Goal: Information Seeking & Learning: Learn about a topic

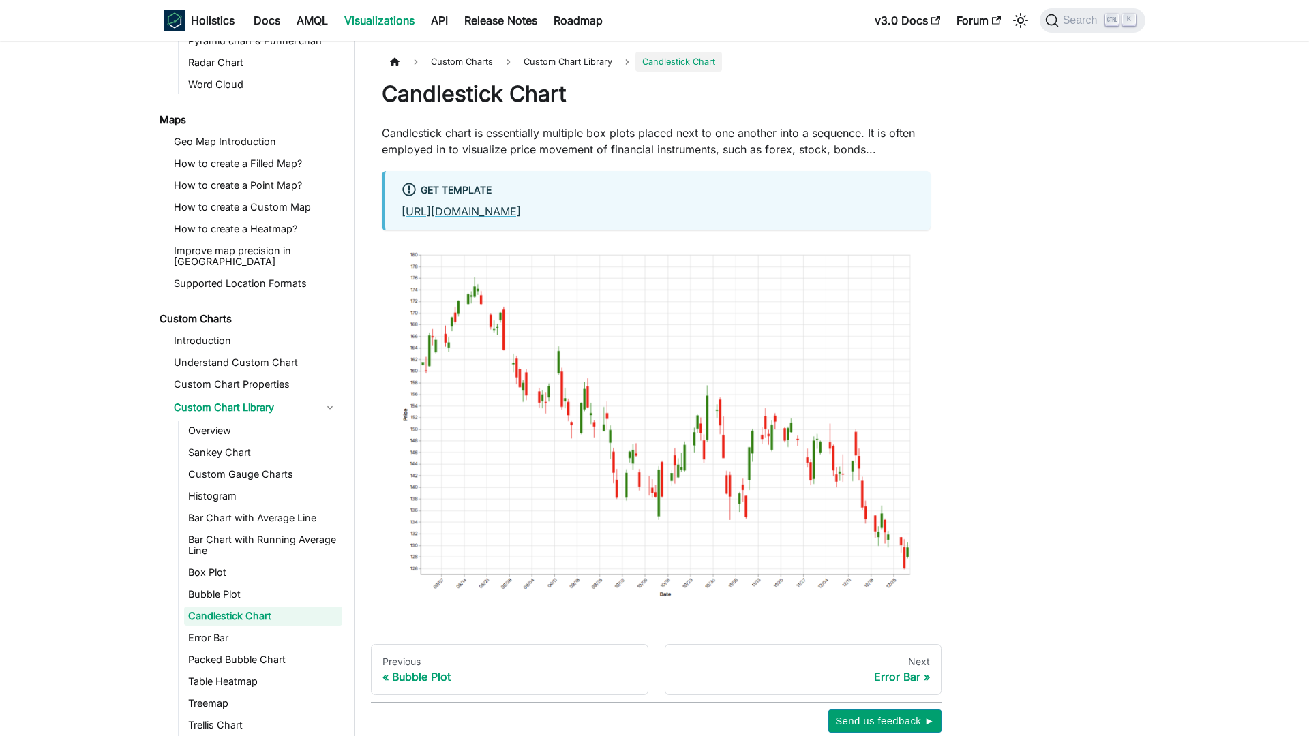
scroll to position [521, 0]
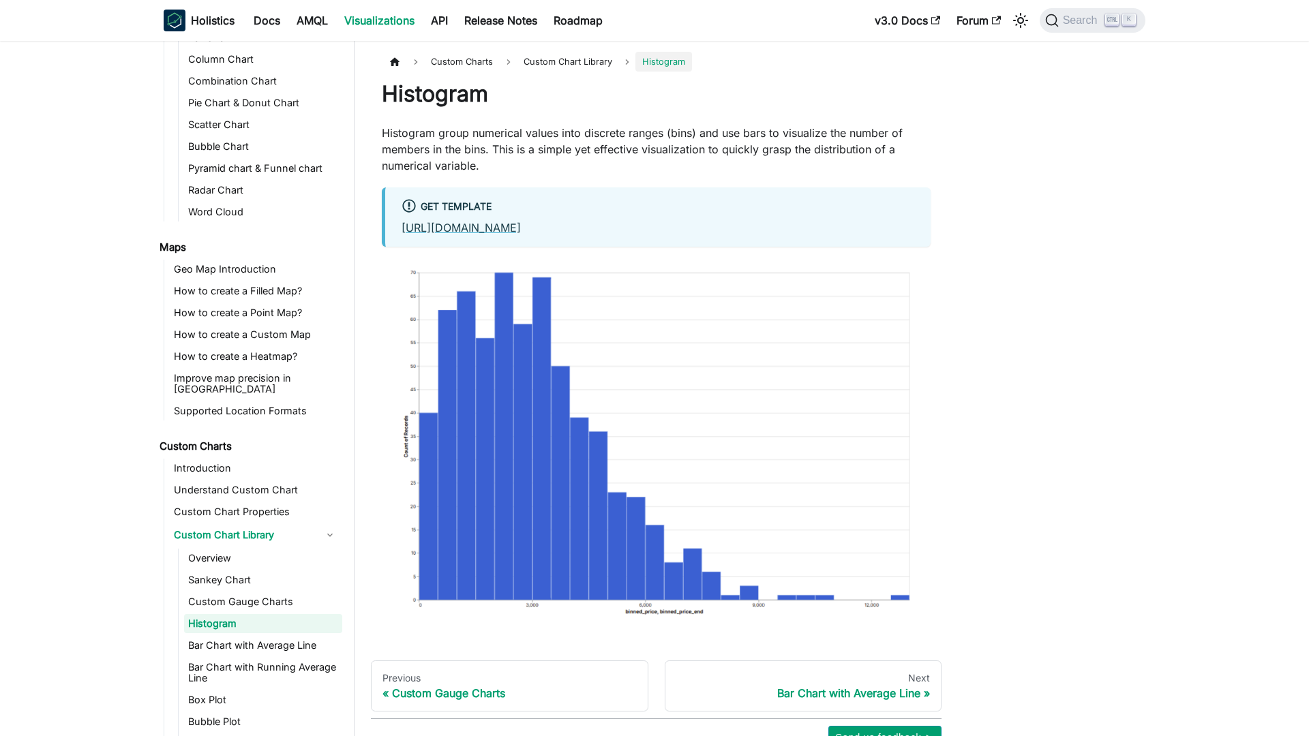
scroll to position [401, 0]
